Goal: Transaction & Acquisition: Obtain resource

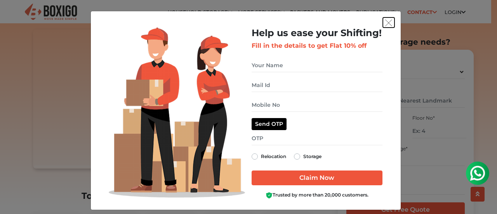
click at [386, 23] on img "get free quote dialog" at bounding box center [389, 22] width 7 height 7
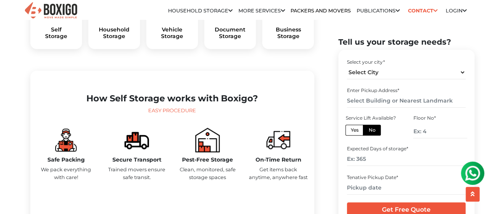
scroll to position [300, 0]
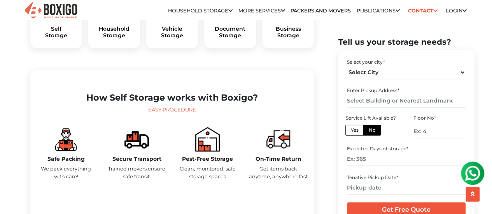
click at [117, 44] on div "Household Storage" at bounding box center [114, 22] width 52 height 54
click at [113, 39] on h5 "Household Storage" at bounding box center [113, 32] width 39 height 13
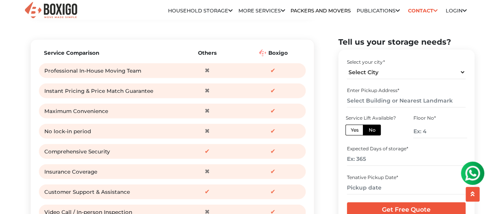
scroll to position [992, 0]
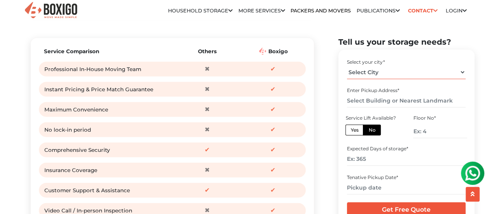
click at [361, 73] on select "Select City Bangalore Bengaluru Bhopal Bhubaneswar Chennai Coimbatore Cuttack D…" at bounding box center [406, 72] width 119 height 14
select select "[GEOGRAPHIC_DATA]"
click at [347, 65] on select "Select City Bangalore Bengaluru Bhopal Bhubaneswar Chennai Coimbatore Cuttack D…" at bounding box center [406, 72] width 119 height 14
click at [414, 101] on input "text" at bounding box center [406, 101] width 119 height 14
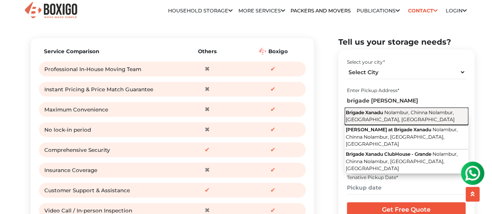
click at [403, 114] on span "Nolambur, Chinna Nolambur, Chennai, Tamil Nadu" at bounding box center [399, 115] width 109 height 13
type input "Brigade Xanadu, Nolambur, Chinna Nolambur, Chennai, Tamil Nadu"
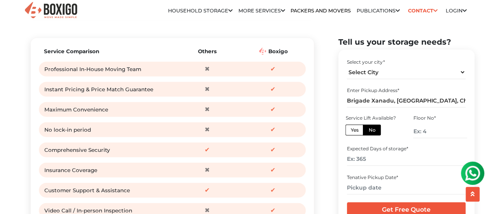
click at [352, 129] on label "Yes" at bounding box center [354, 129] width 18 height 11
click at [352, 129] on input "Yes" at bounding box center [352, 128] width 5 height 5
radio input "true"
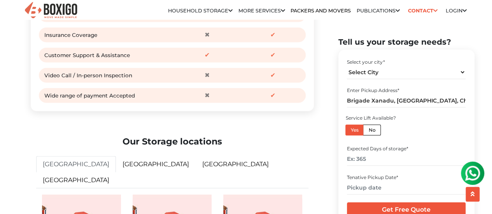
scroll to position [1128, 0]
click at [385, 189] on input "text" at bounding box center [406, 188] width 119 height 14
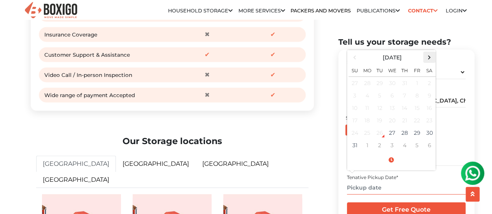
click at [427, 56] on span at bounding box center [429, 57] width 10 height 10
click at [380, 129] on td "30" at bounding box center [379, 133] width 12 height 12
type input "09/30/2025 12:00 AM"
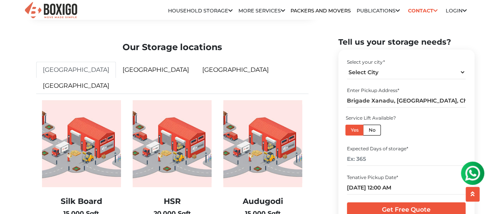
scroll to position [1222, 0]
click at [400, 209] on input "Get Free Quote" at bounding box center [406, 209] width 119 height 15
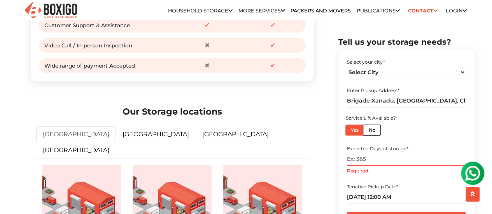
scroll to position [1157, 0]
click at [411, 160] on input "Required." at bounding box center [406, 159] width 119 height 14
click at [368, 161] on input "Required." at bounding box center [406, 159] width 119 height 14
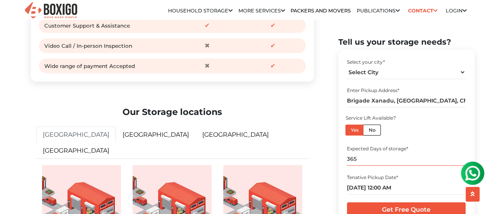
type input "365"
click at [368, 205] on input "Get Free Quote" at bounding box center [406, 209] width 119 height 15
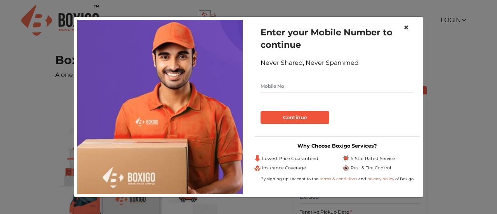
drag, startPoint x: 408, startPoint y: 28, endPoint x: 290, endPoint y: 80, distance: 128.8
click at [290, 80] on div "× Enter your Mobile Number to continue Never Shared, Never Spammed Continue Why…" at bounding box center [249, 106] width 350 height 181
click at [280, 85] on input "text" at bounding box center [337, 86] width 153 height 12
type input "8590021331"
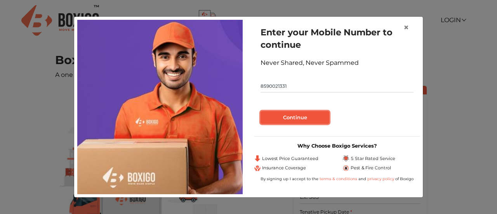
click at [277, 115] on button "Continue" at bounding box center [295, 117] width 69 height 13
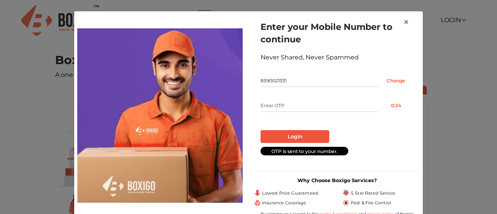
click at [309, 104] on input "text" at bounding box center [320, 105] width 118 height 12
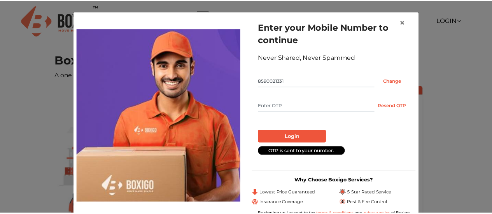
scroll to position [16, 0]
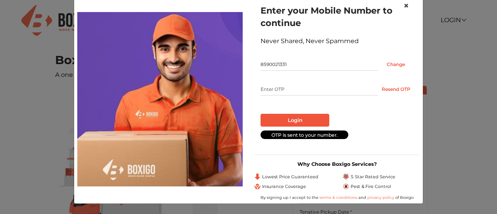
click at [404, 3] on span "×" at bounding box center [406, 5] width 5 height 11
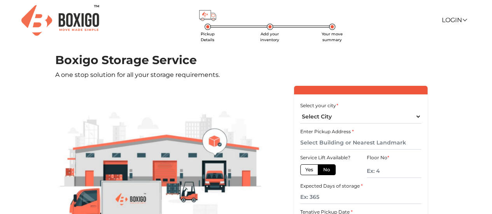
scroll to position [112, 0]
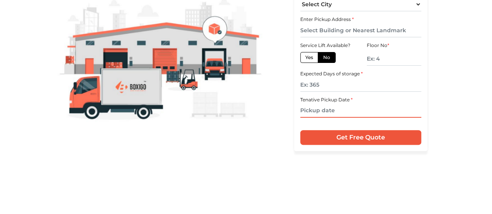
click at [329, 111] on input "text" at bounding box center [360, 111] width 121 height 14
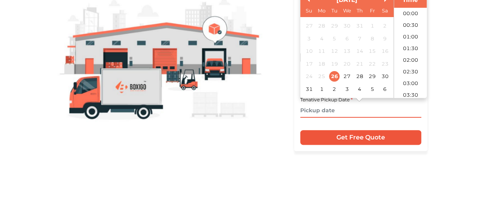
scroll to position [345, 0]
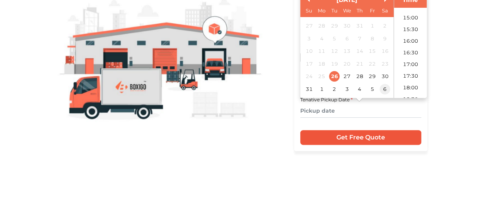
click at [386, 89] on div "6" at bounding box center [384, 89] width 10 height 10
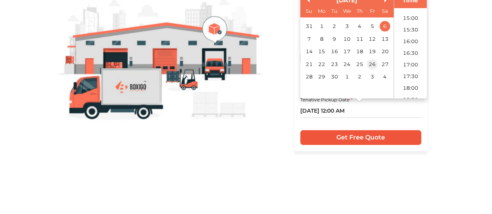
click at [372, 64] on div "26" at bounding box center [371, 64] width 10 height 10
type input "26/09/2025 12:00 AM"
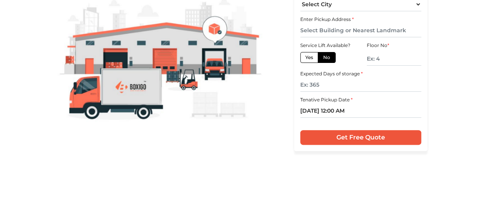
click at [451, 92] on main "Pickup Details Add your inventory Your move summary Boxigo Storage Service A on…" at bounding box center [246, 78] width 492 height 274
click at [330, 140] on input "Get Free Quote" at bounding box center [360, 137] width 121 height 15
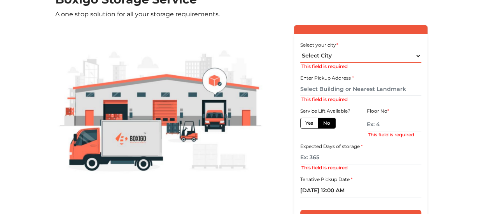
scroll to position [57, 0]
